Goal: Obtain resource: Download file/media

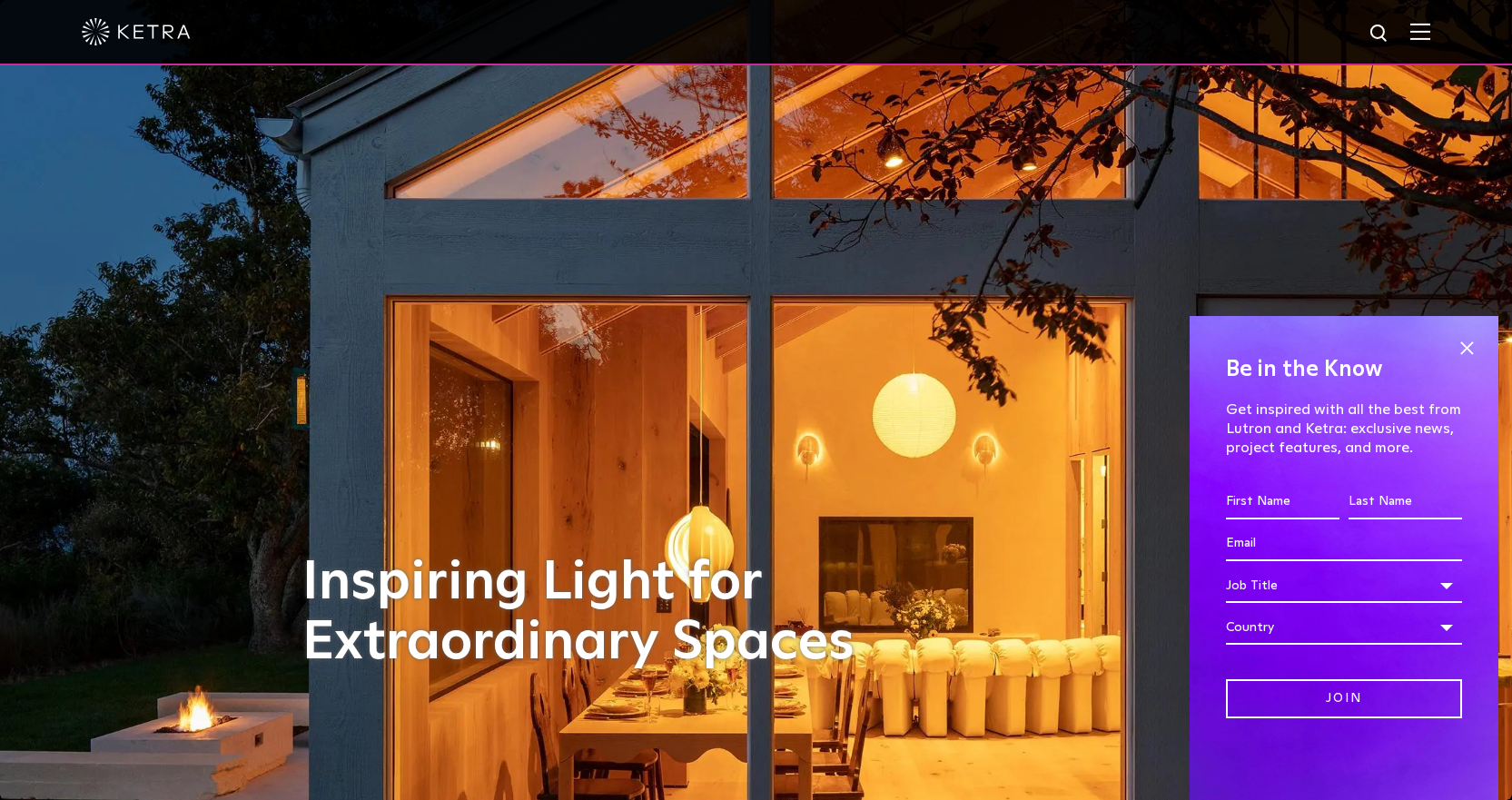
click at [1424, 30] on img at bounding box center [1420, 32] width 20 height 17
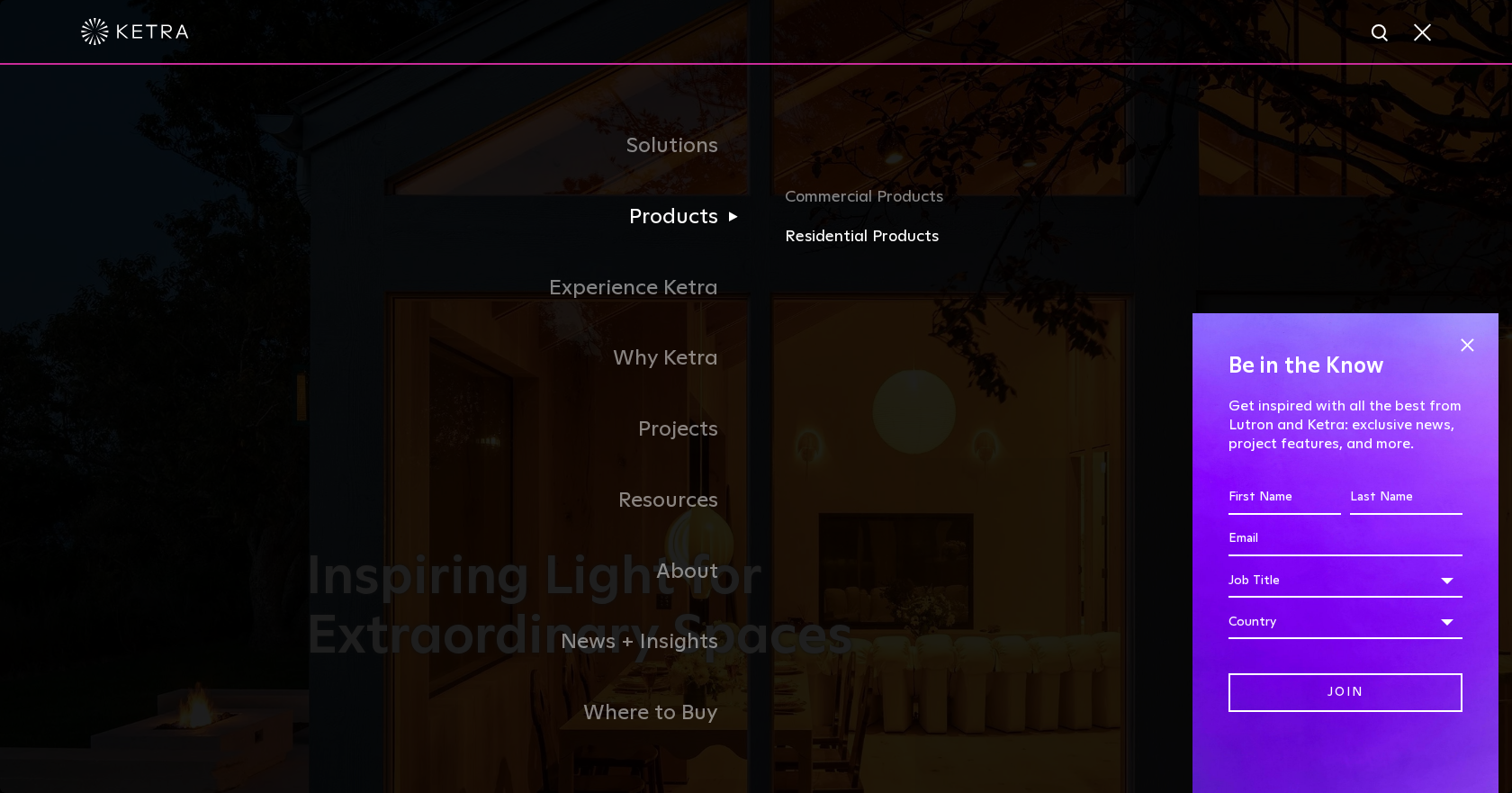
click at [813, 243] on link "Residential Products" at bounding box center [995, 237] width 421 height 26
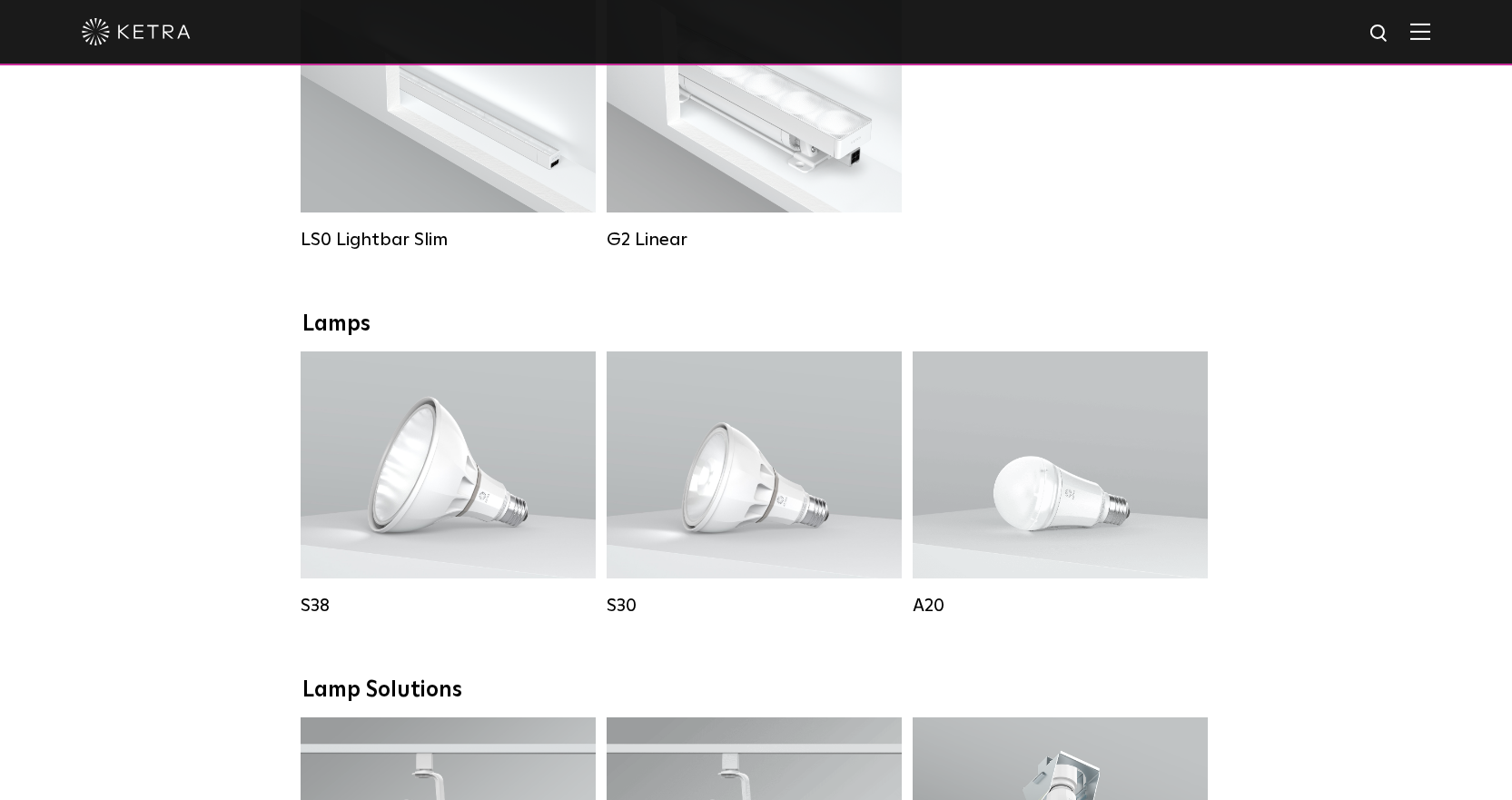
scroll to position [817, 0]
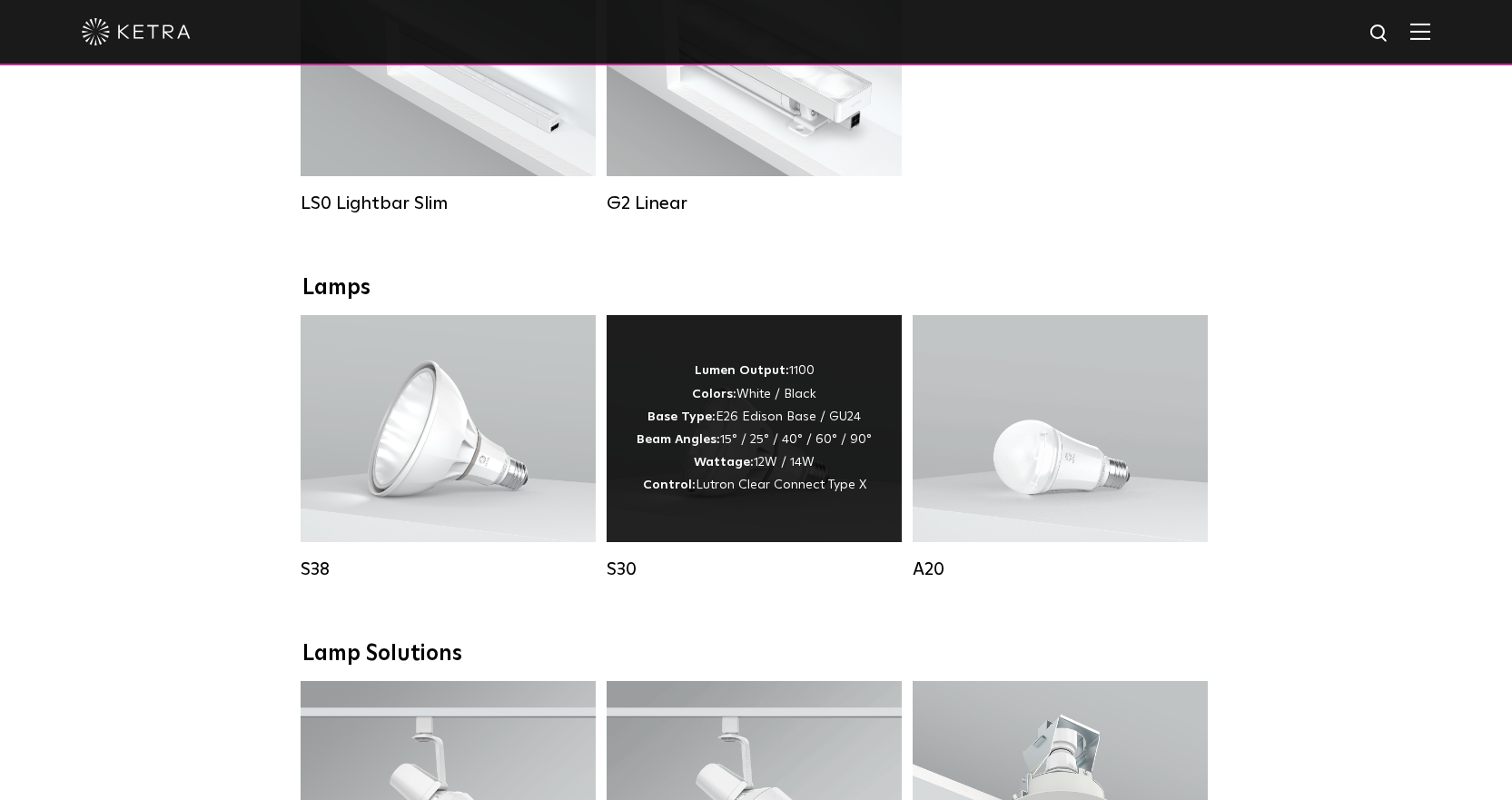
click at [787, 490] on div "Lumen Output: 1100 Colors: White / Black Base Type: E26 Edison Base / GU24 Beam…" at bounding box center [754, 428] width 235 height 137
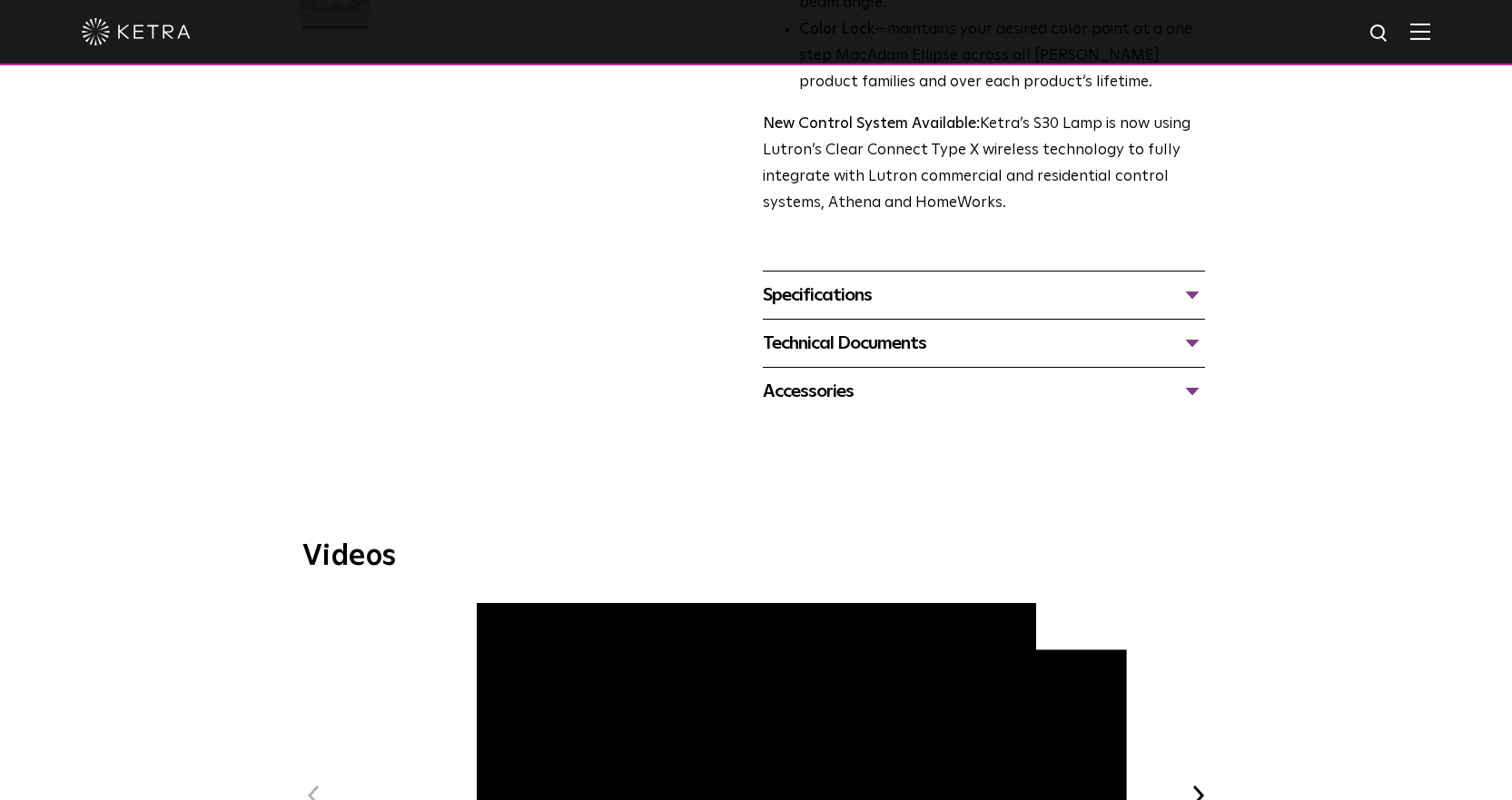
scroll to position [635, 0]
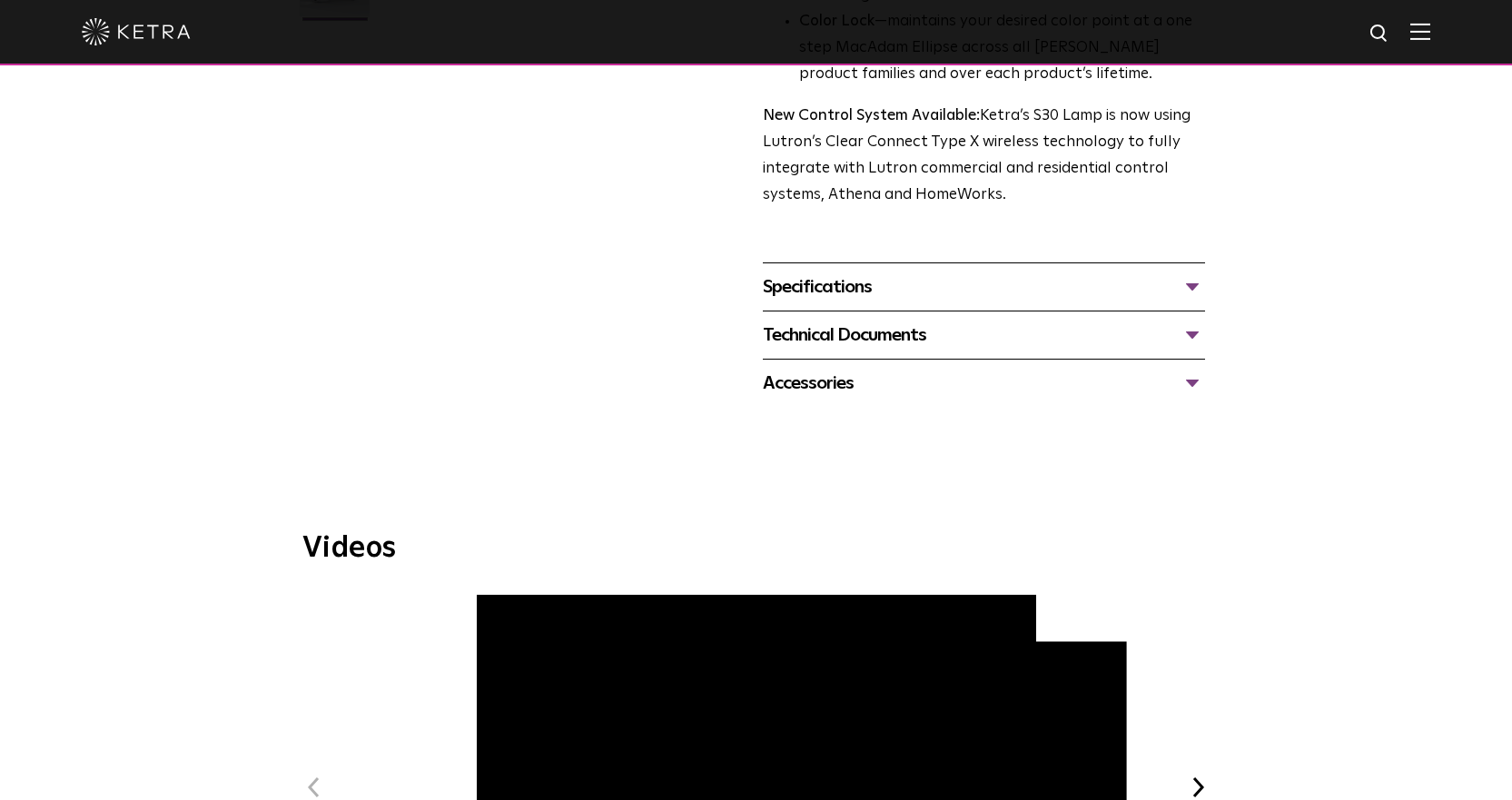
click at [1191, 334] on div "Technical Documents" at bounding box center [984, 334] width 443 height 29
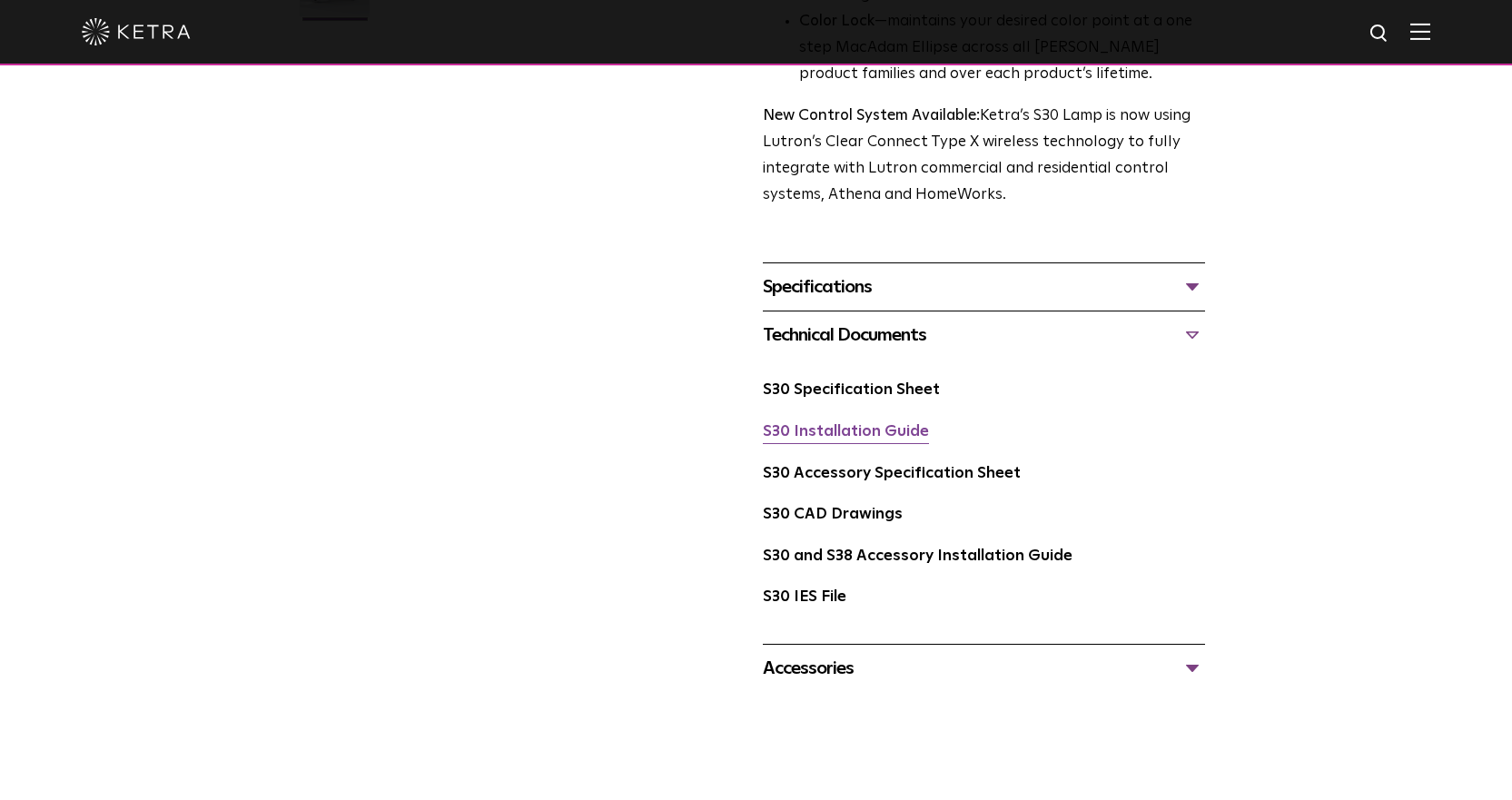
click at [850, 434] on link "S30 Installation Guide" at bounding box center [846, 432] width 166 height 15
